Goal: Book appointment/travel/reservation

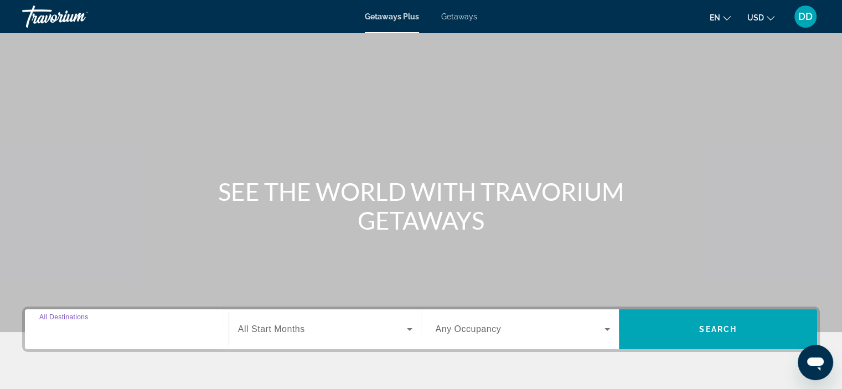
click at [135, 327] on input "Destination All Destinations" at bounding box center [126, 329] width 175 height 13
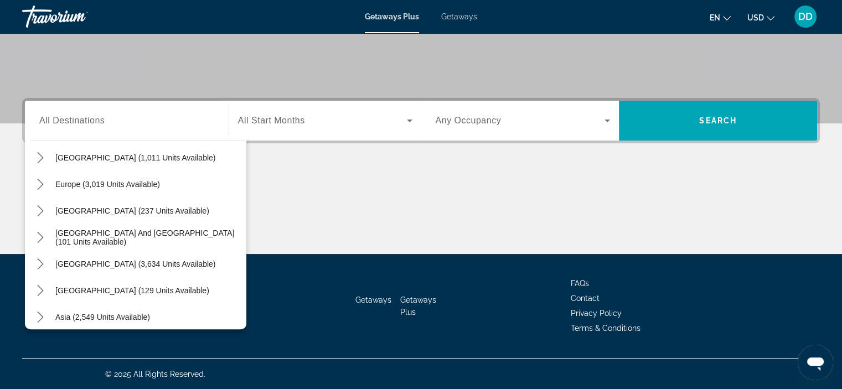
scroll to position [141, 0]
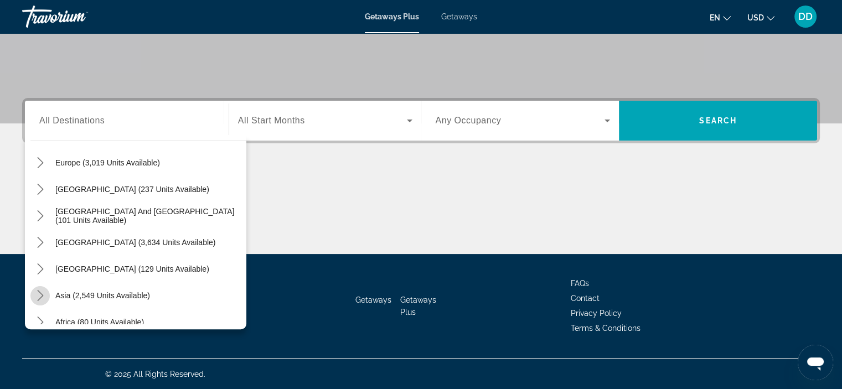
click at [37, 296] on icon "Toggle Asia (2,549 units available) submenu" at bounding box center [40, 295] width 11 height 11
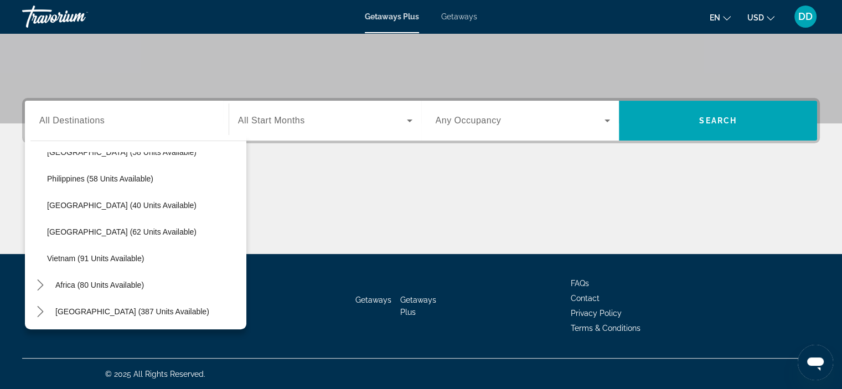
scroll to position [445, 0]
click at [40, 308] on icon "Toggle Middle East (387 units available) submenu" at bounding box center [40, 310] width 6 height 11
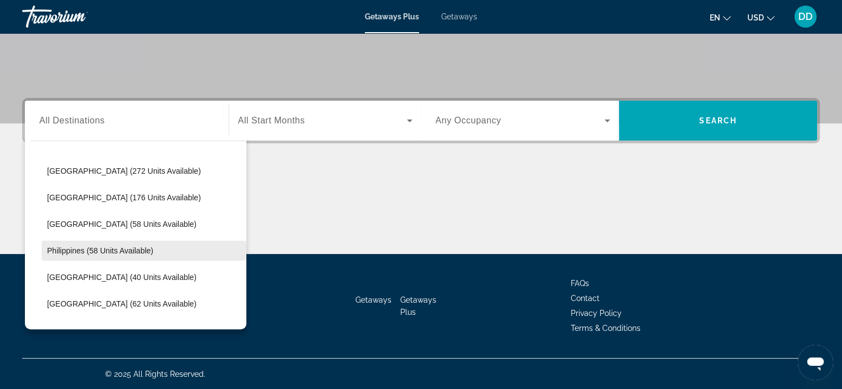
scroll to position [374, 0]
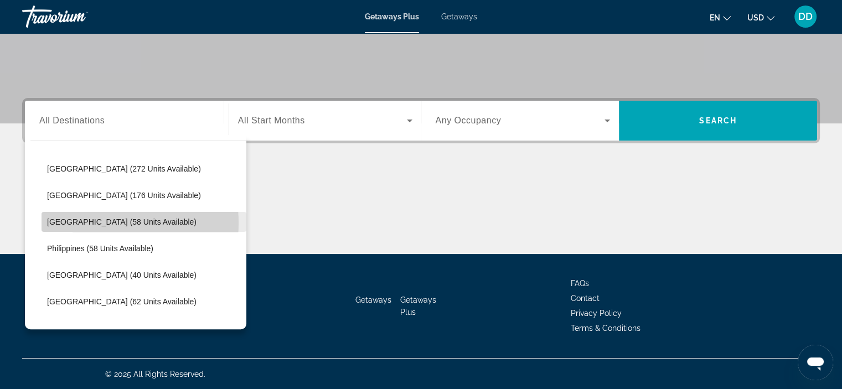
click at [84, 222] on span "[GEOGRAPHIC_DATA] (58 units available)" at bounding box center [121, 221] width 149 height 9
type input "**********"
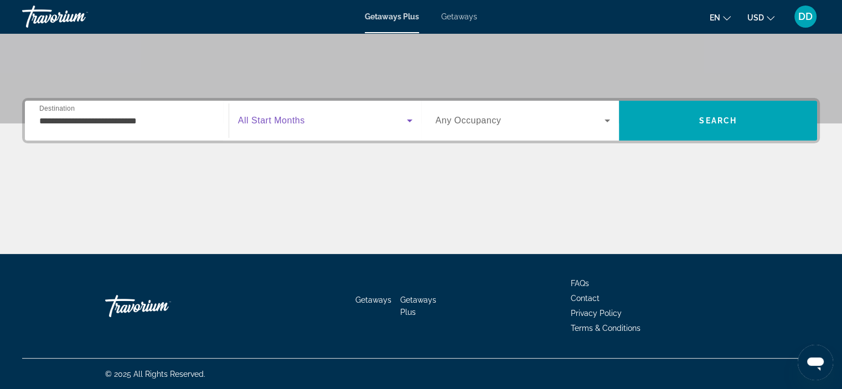
click at [404, 121] on icon "Search widget" at bounding box center [409, 120] width 13 height 13
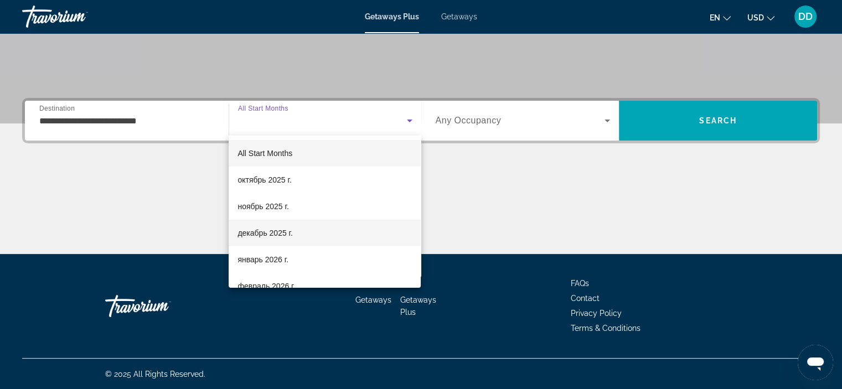
click at [262, 231] on span "декабрь 2025 г." at bounding box center [264, 232] width 55 height 13
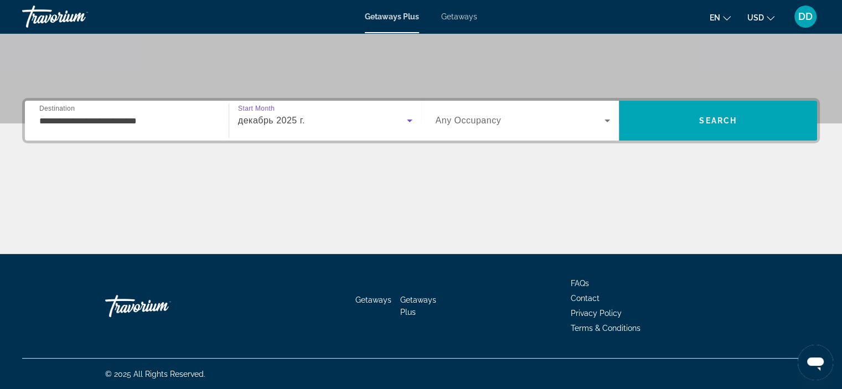
click at [606, 122] on icon "Search widget" at bounding box center [606, 120] width 13 height 13
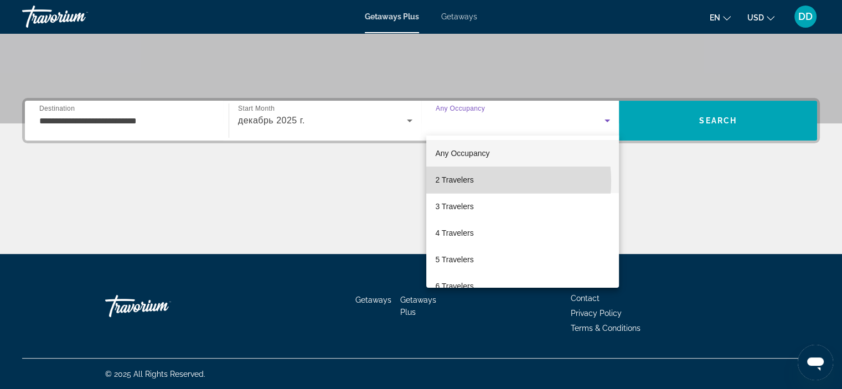
click at [465, 181] on span "2 Travelers" at bounding box center [454, 179] width 38 height 13
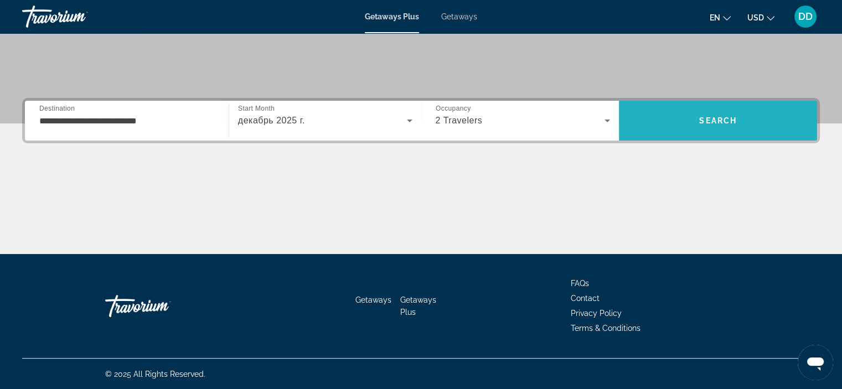
click at [726, 119] on span "Search" at bounding box center [718, 120] width 38 height 9
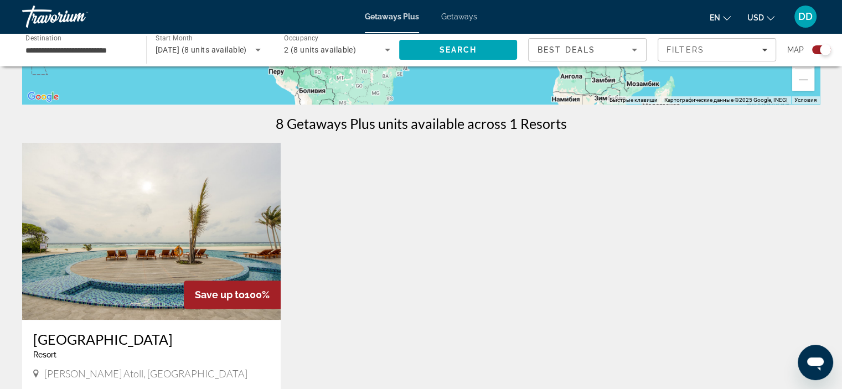
scroll to position [306, 0]
click at [183, 223] on img "Main content" at bounding box center [151, 230] width 258 height 177
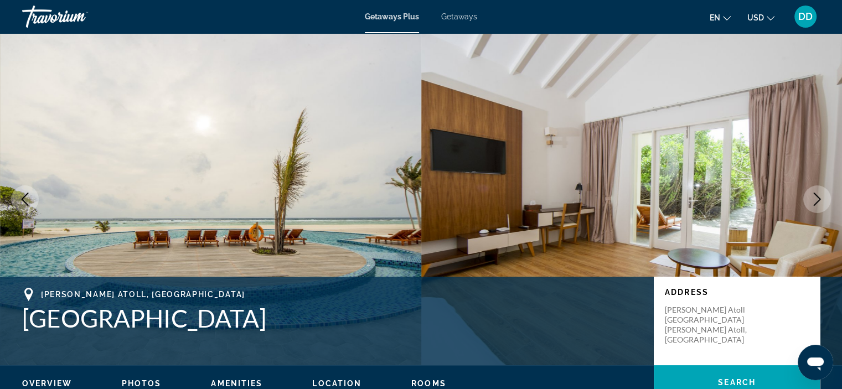
click at [817, 200] on icon "Next image" at bounding box center [816, 199] width 13 height 13
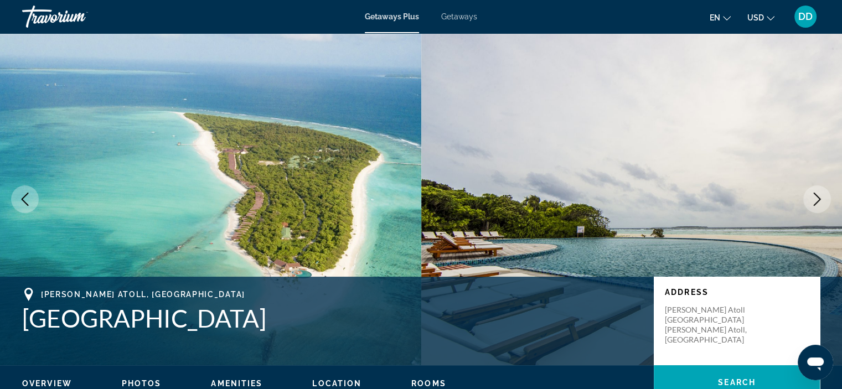
click at [812, 197] on icon "Next image" at bounding box center [816, 199] width 13 height 13
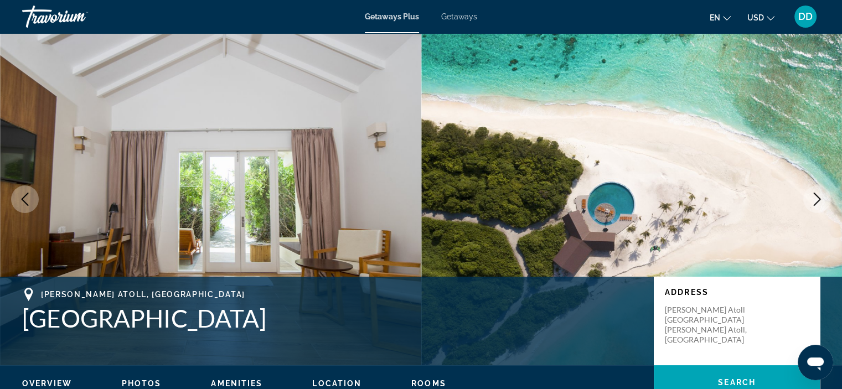
click at [812, 197] on icon "Next image" at bounding box center [816, 199] width 13 height 13
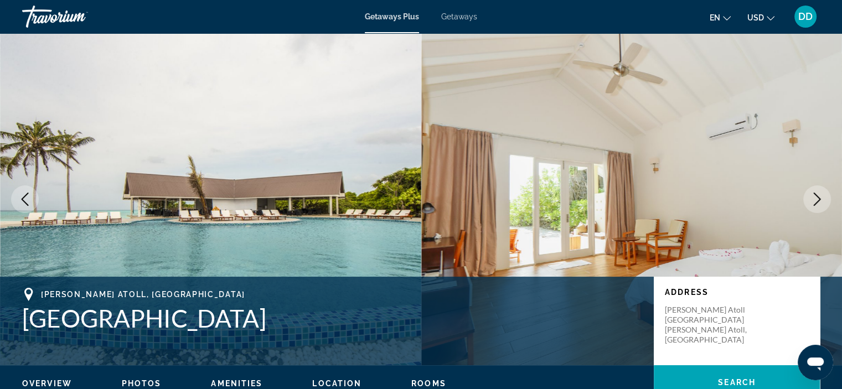
click at [812, 197] on icon "Next image" at bounding box center [816, 199] width 13 height 13
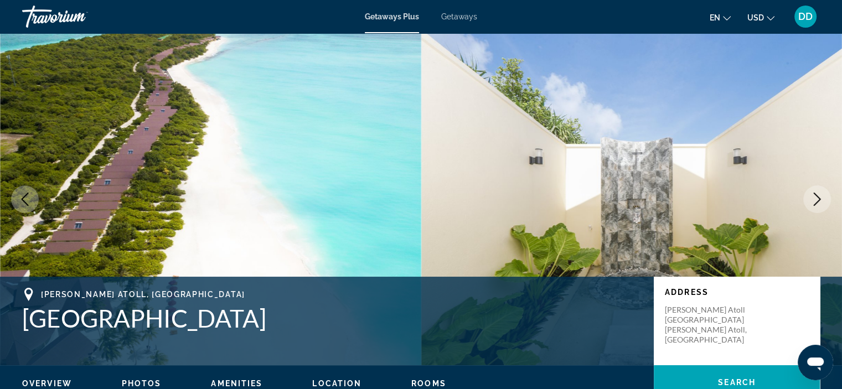
click at [812, 197] on icon "Next image" at bounding box center [816, 199] width 13 height 13
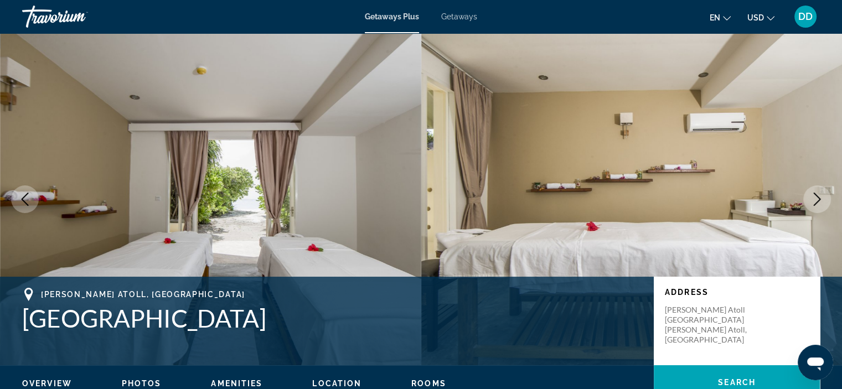
click at [816, 199] on icon "Next image" at bounding box center [816, 199] width 13 height 13
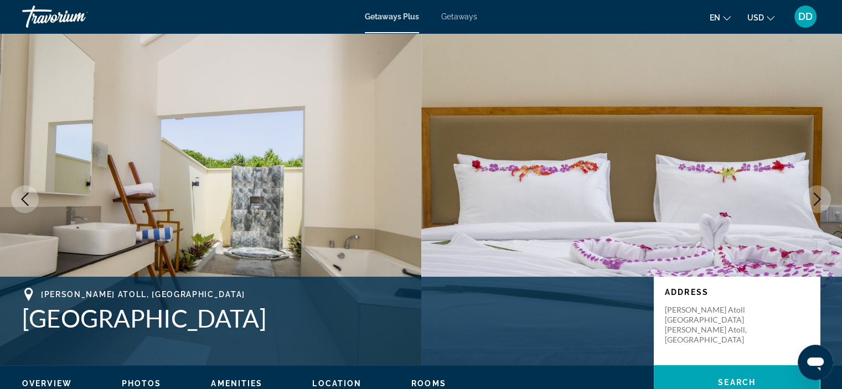
click at [816, 199] on icon "Next image" at bounding box center [816, 199] width 13 height 13
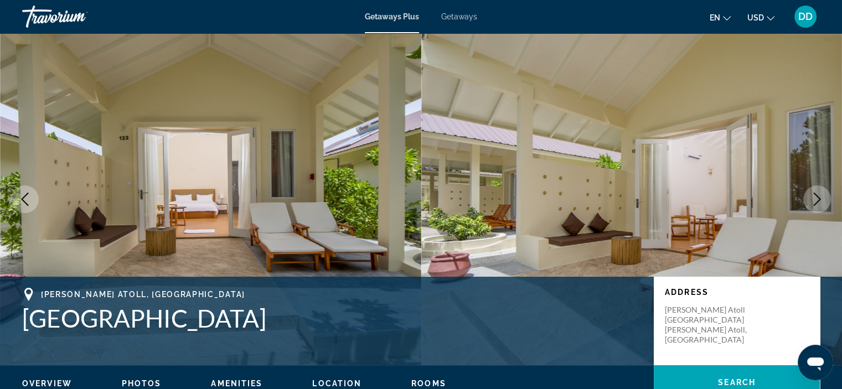
click at [816, 199] on icon "Next image" at bounding box center [816, 199] width 13 height 13
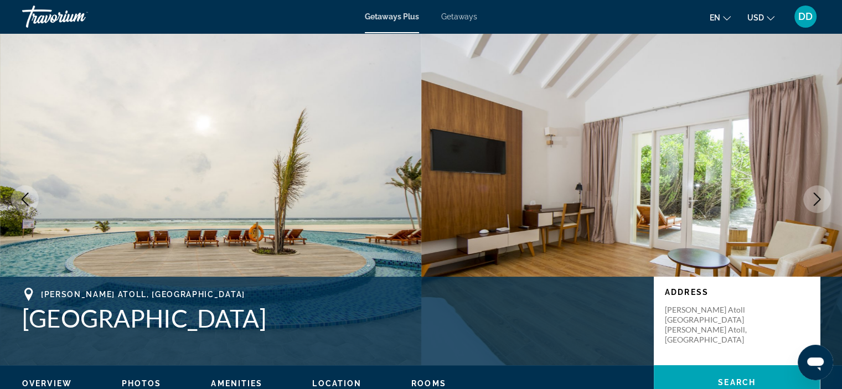
click at [816, 199] on icon "Next image" at bounding box center [816, 199] width 13 height 13
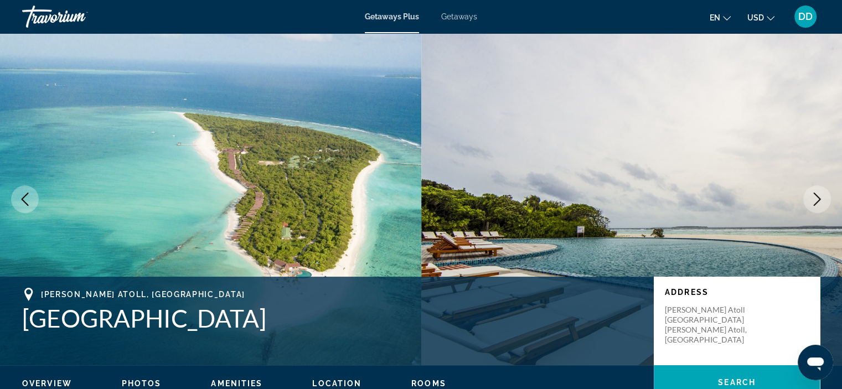
click at [816, 199] on icon "Next image" at bounding box center [816, 199] width 13 height 13
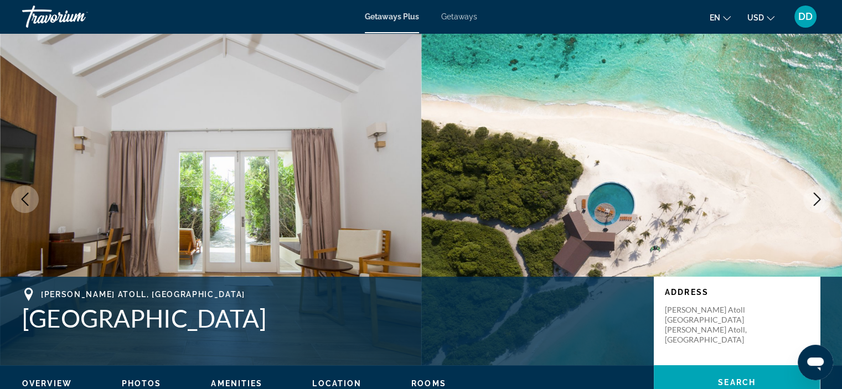
click at [819, 202] on icon "Next image" at bounding box center [816, 199] width 13 height 13
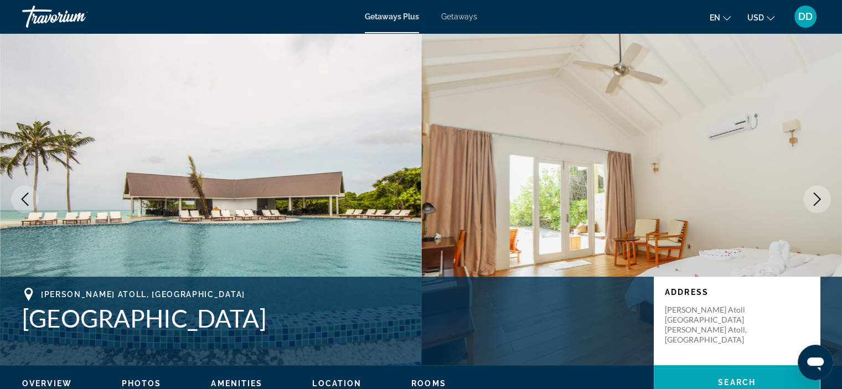
click at [816, 196] on icon "Next image" at bounding box center [816, 199] width 13 height 13
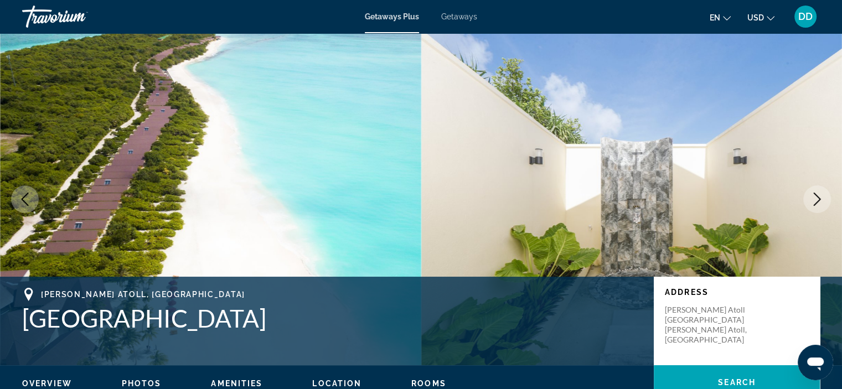
click at [814, 196] on icon "Next image" at bounding box center [816, 199] width 13 height 13
